Goal: Information Seeking & Learning: Learn about a topic

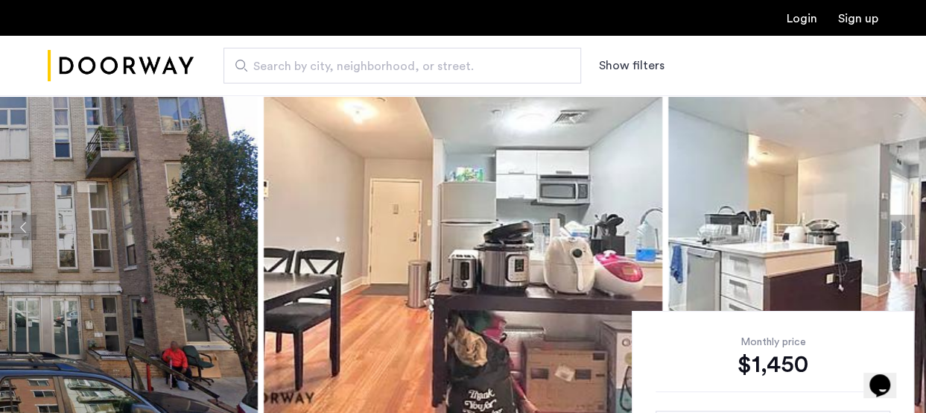
scroll to position [75, 0]
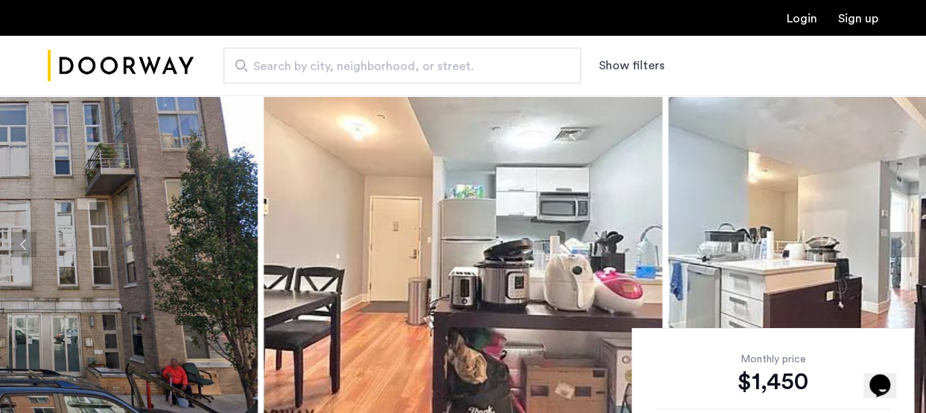
click at [902, 247] on button "Next apartment" at bounding box center [902, 244] width 25 height 25
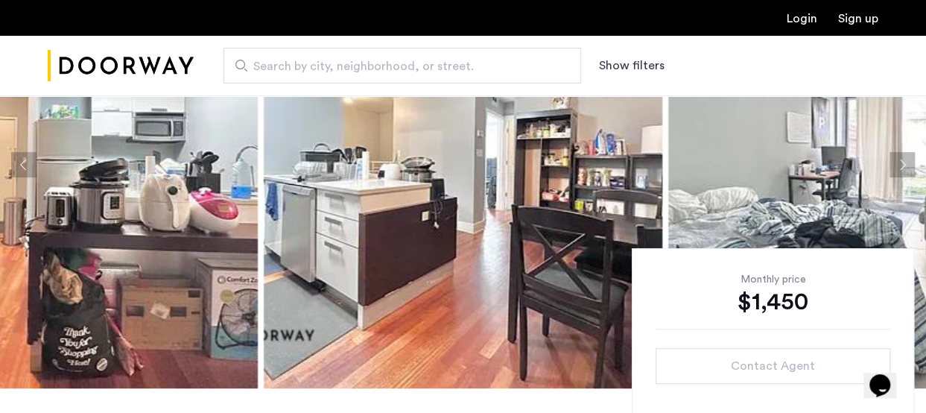
scroll to position [149, 0]
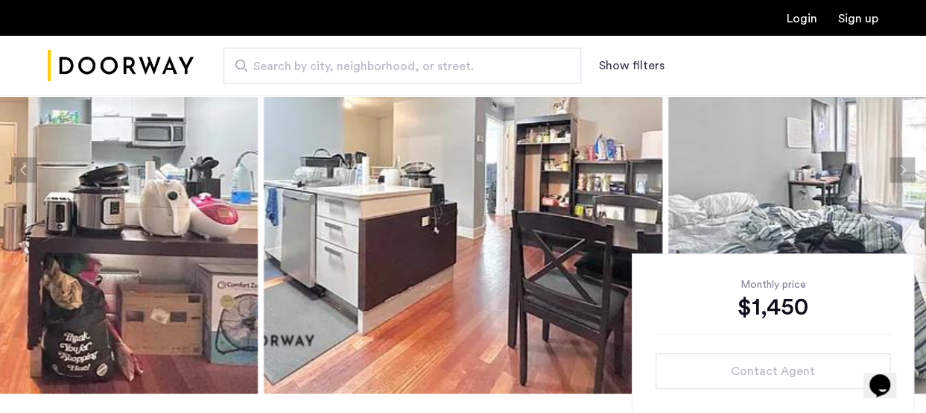
click at [24, 168] on button "Previous apartment" at bounding box center [23, 169] width 25 height 25
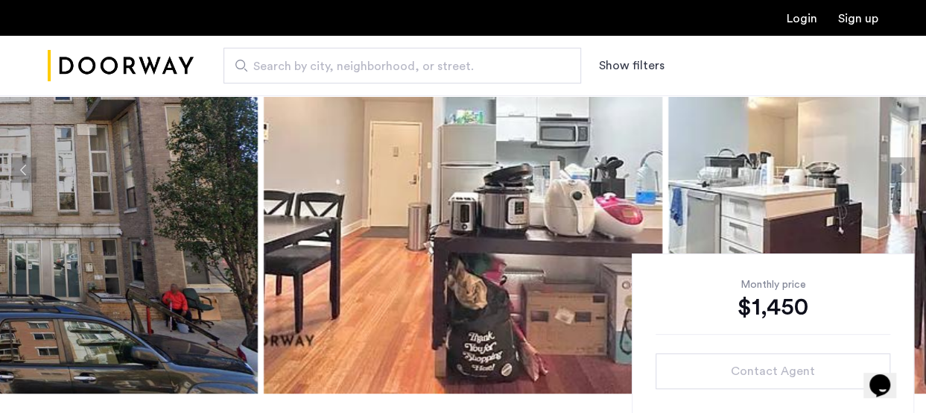
click at [24, 166] on button "Previous apartment" at bounding box center [23, 169] width 25 height 25
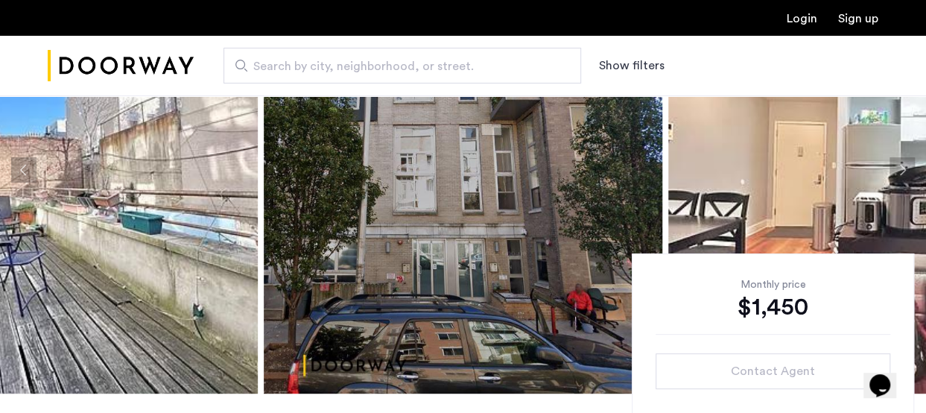
click at [24, 166] on button "Previous apartment" at bounding box center [23, 169] width 25 height 25
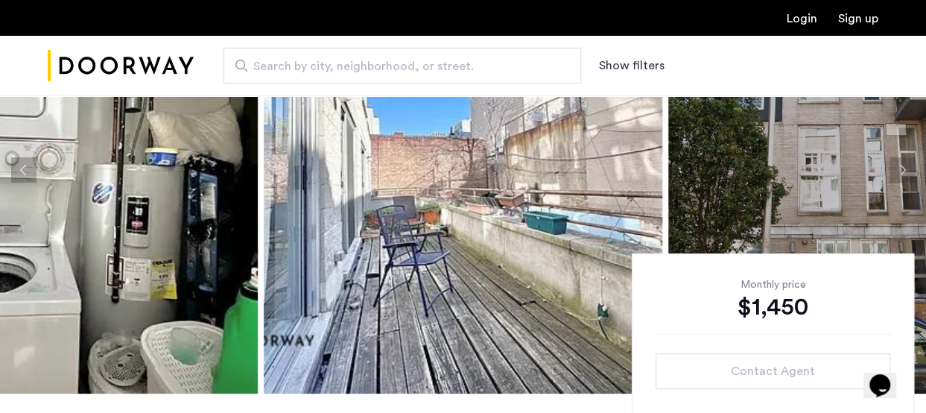
click at [24, 165] on button "Previous apartment" at bounding box center [23, 169] width 25 height 25
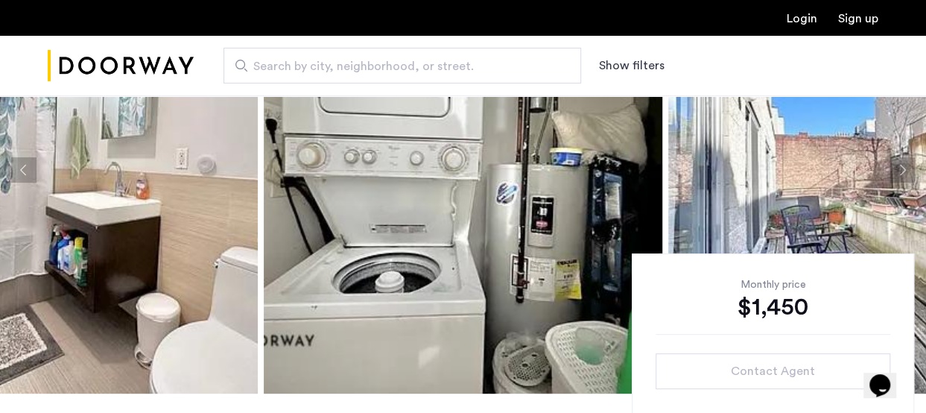
click at [24, 165] on button "Previous apartment" at bounding box center [23, 169] width 25 height 25
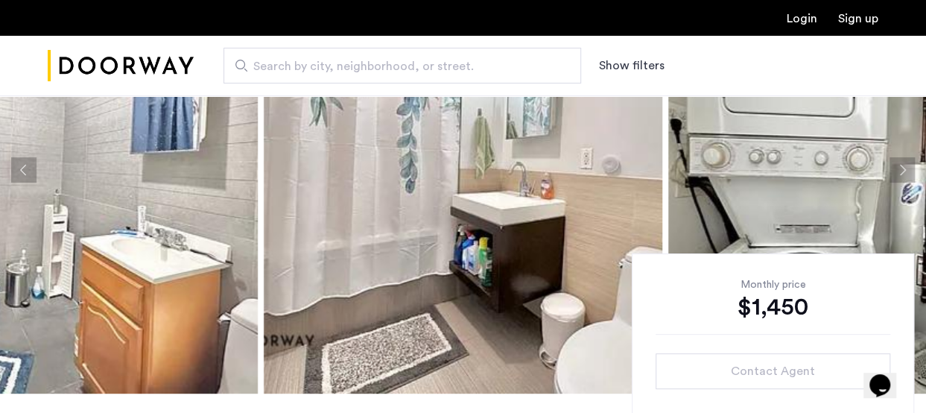
click at [24, 165] on button "Previous apartment" at bounding box center [23, 169] width 25 height 25
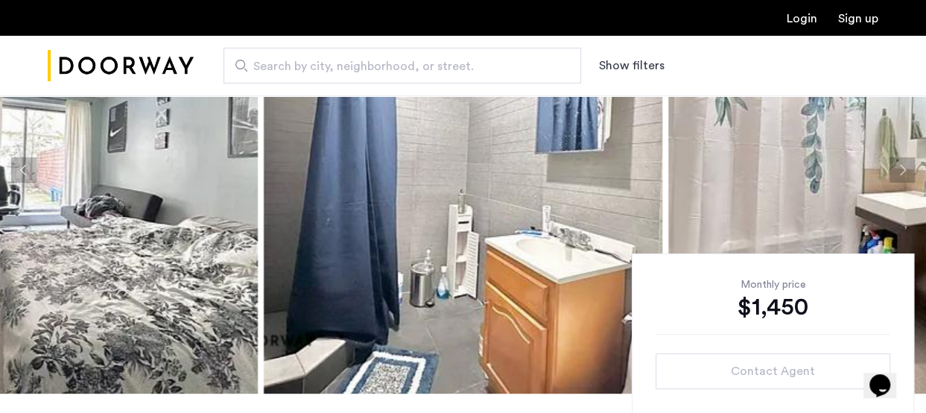
click at [24, 165] on button "Previous apartment" at bounding box center [23, 169] width 25 height 25
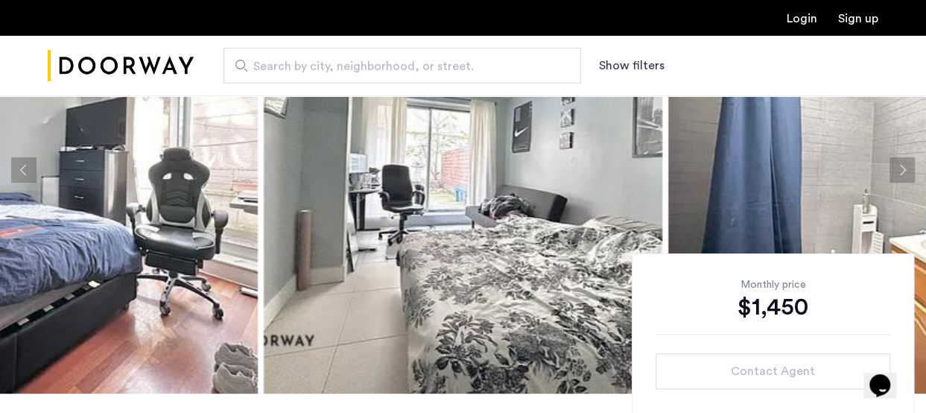
click at [28, 162] on button "Previous apartment" at bounding box center [23, 169] width 25 height 25
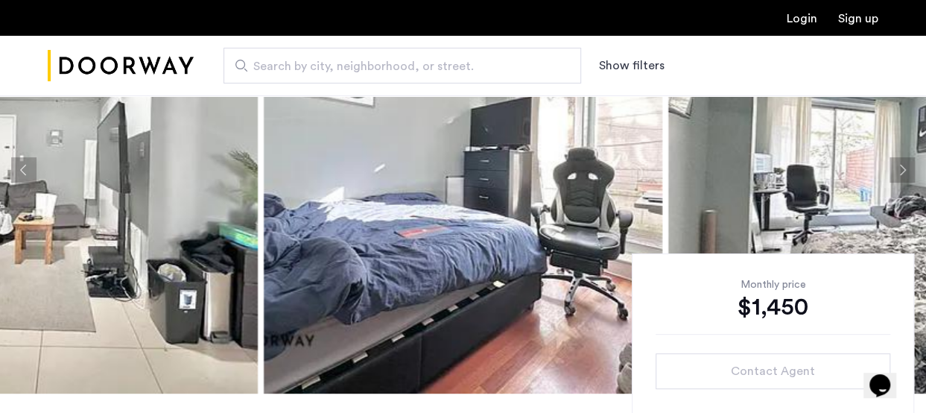
click at [903, 166] on button "Next apartment" at bounding box center [902, 169] width 25 height 25
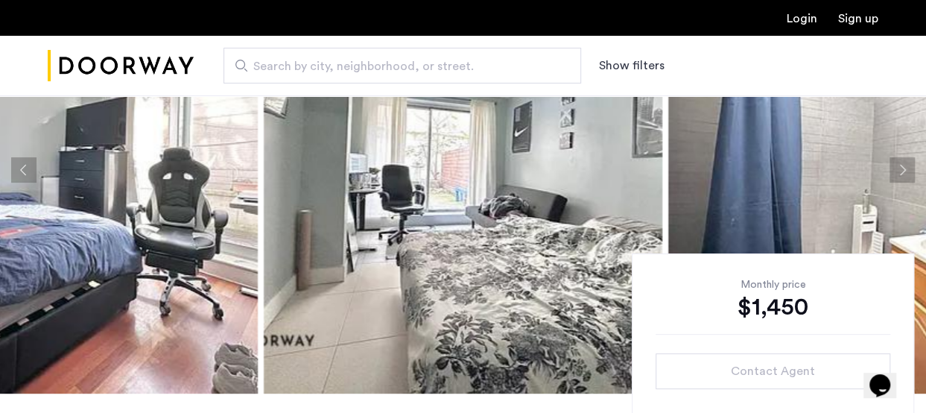
click at [20, 160] on button "Previous apartment" at bounding box center [23, 169] width 25 height 25
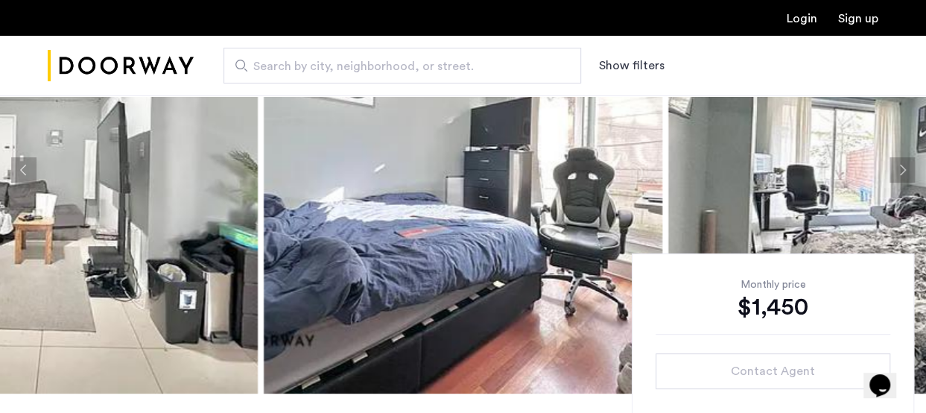
click at [20, 160] on button "Previous apartment" at bounding box center [23, 169] width 25 height 25
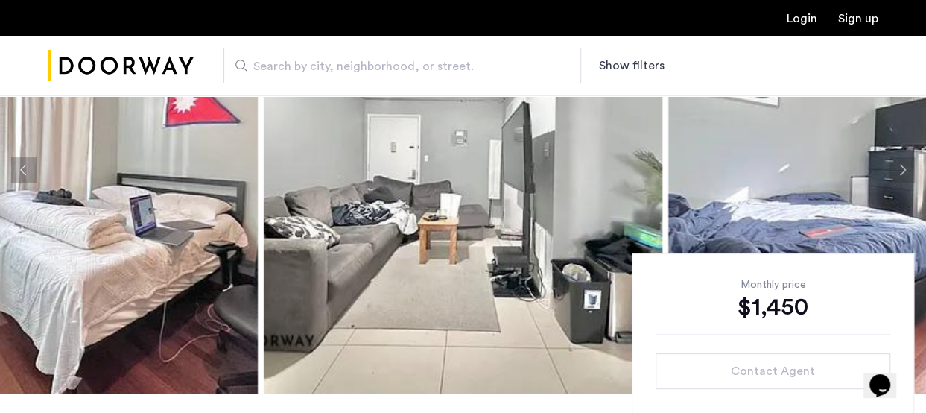
click at [20, 160] on button "Previous apartment" at bounding box center [23, 169] width 25 height 25
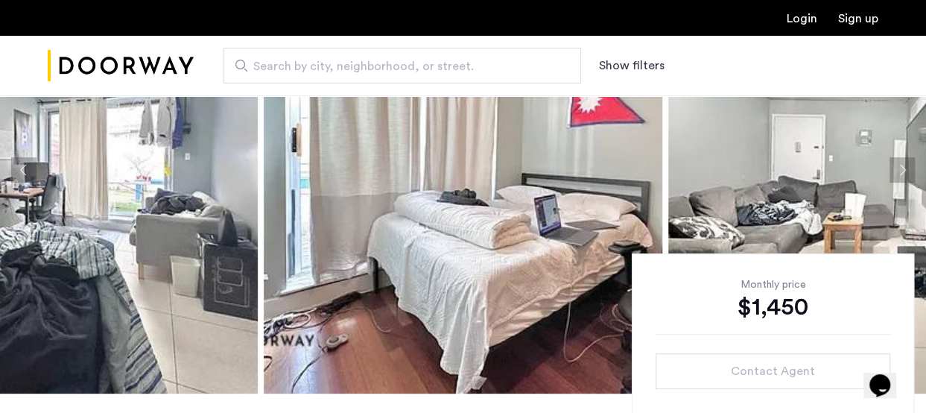
click at [20, 160] on button "Previous apartment" at bounding box center [23, 169] width 25 height 25
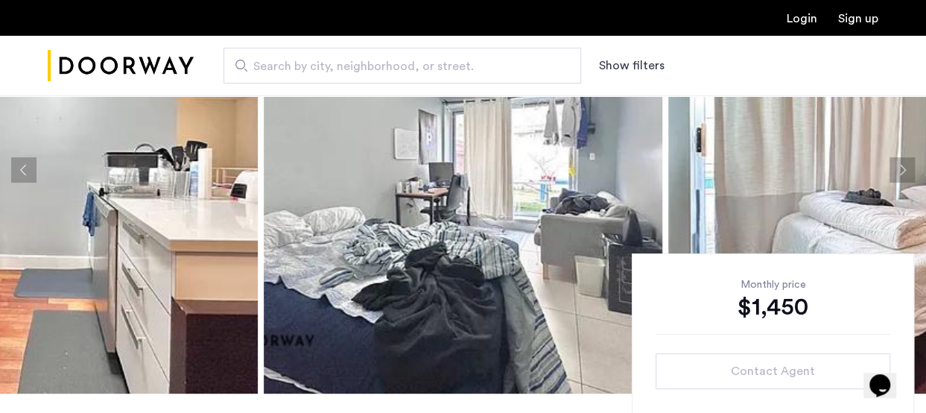
click at [20, 160] on button "Previous apartment" at bounding box center [23, 169] width 25 height 25
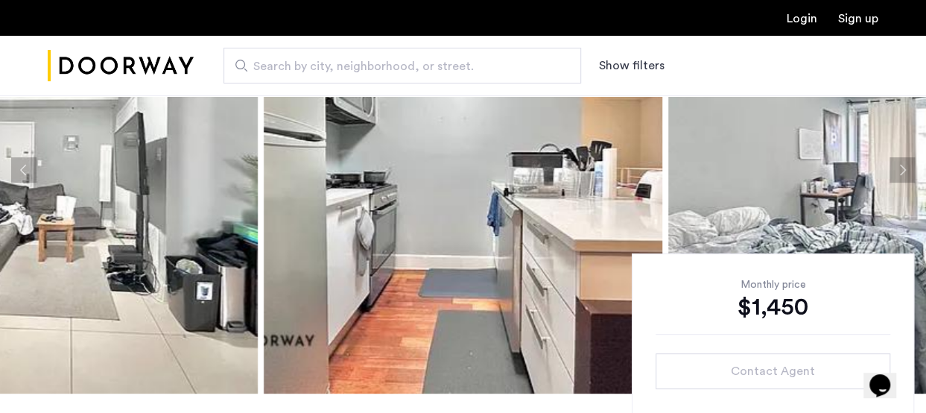
click at [20, 160] on button "Previous apartment" at bounding box center [23, 169] width 25 height 25
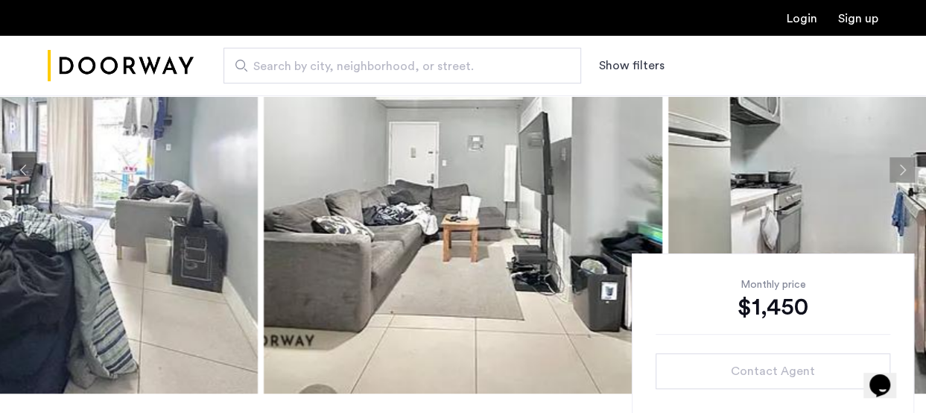
click at [20, 160] on button "Previous apartment" at bounding box center [23, 169] width 25 height 25
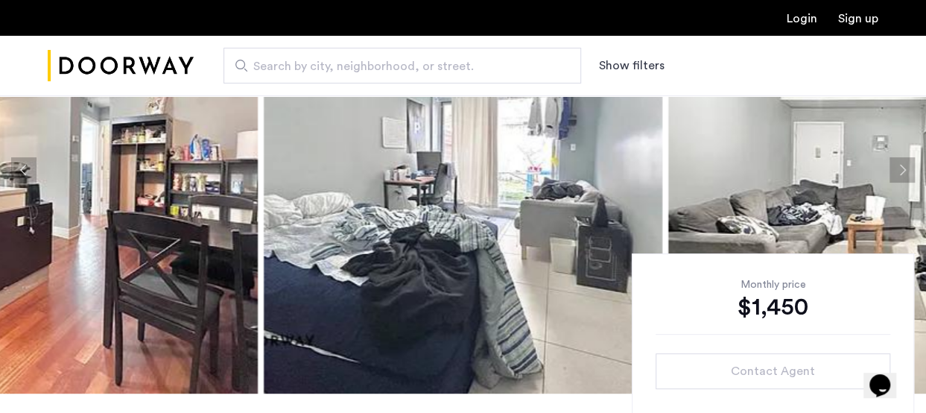
click at [20, 160] on button "Previous apartment" at bounding box center [23, 169] width 25 height 25
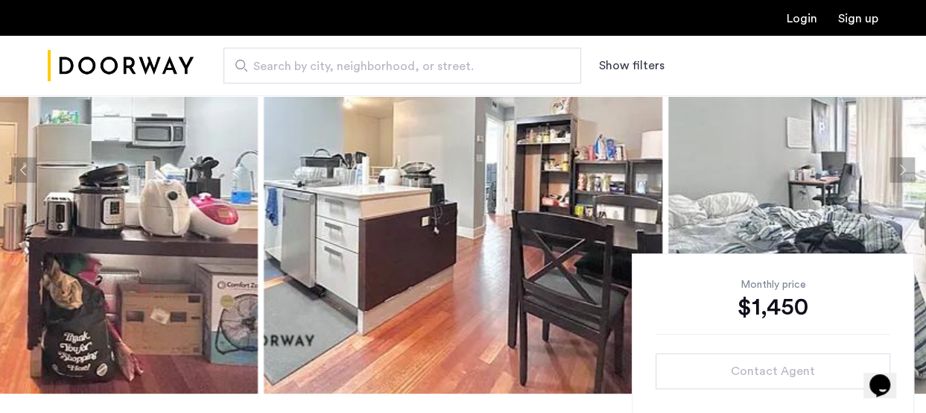
click at [20, 160] on button "Previous apartment" at bounding box center [23, 169] width 25 height 25
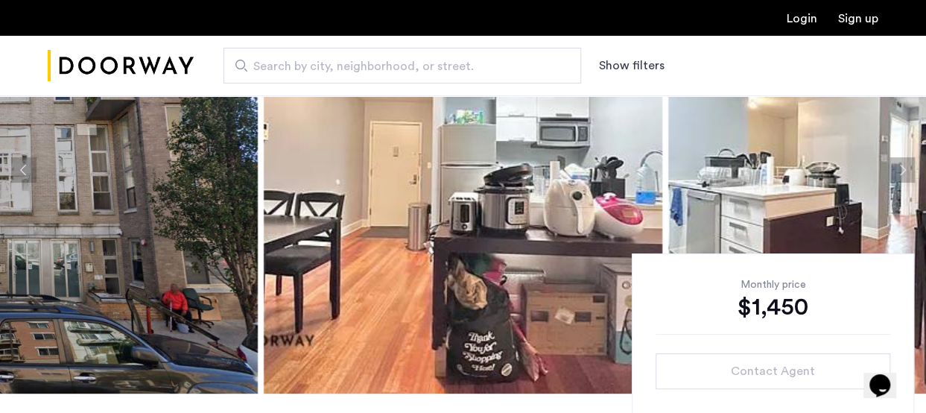
click at [20, 160] on button "Previous apartment" at bounding box center [23, 169] width 25 height 25
